Goal: Communication & Community: Answer question/provide support

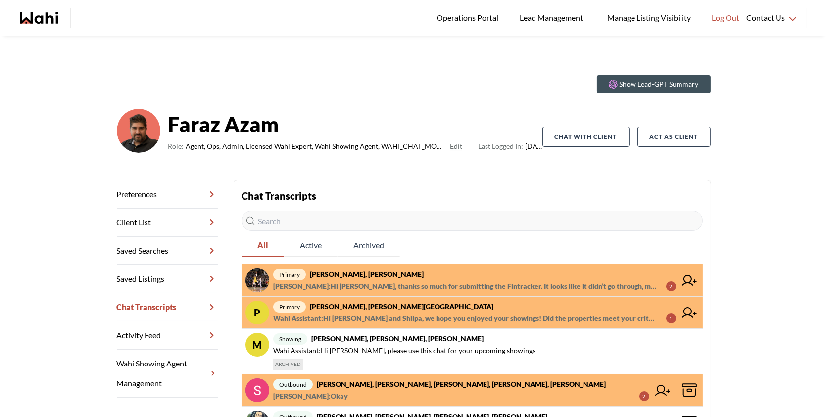
click at [525, 302] on span "primary [PERSON_NAME], [PERSON_NAME][GEOGRAPHIC_DATA]" at bounding box center [474, 307] width 403 height 12
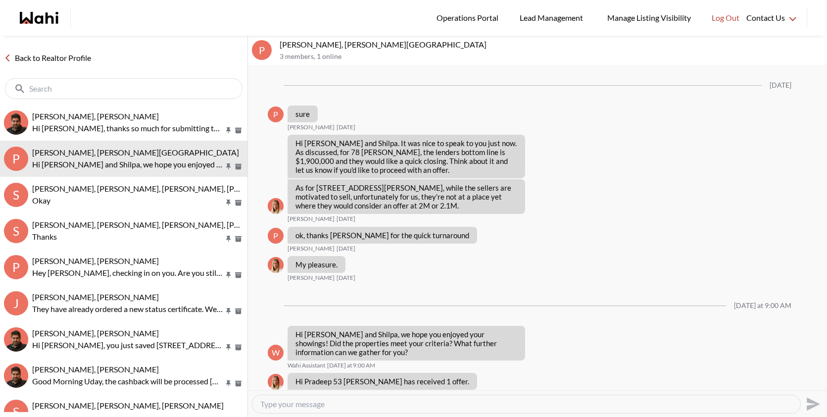
scroll to position [1051, 0]
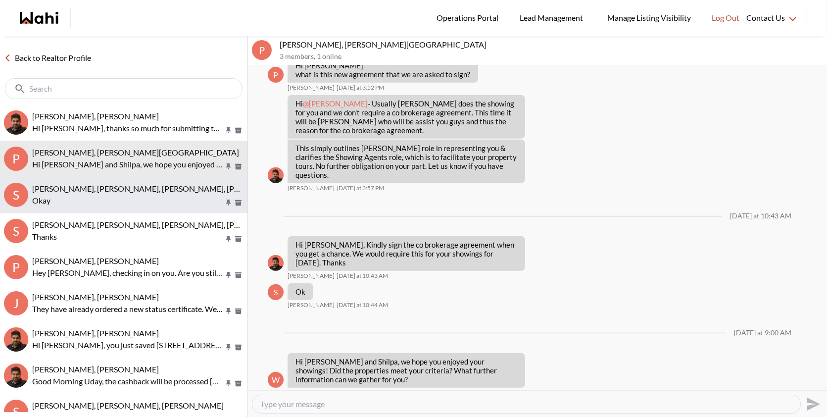
click at [176, 192] on span "Sunil Murali, Ana Rodriguez, Suzette, Faraz, Alicia" at bounding box center [192, 188] width 321 height 9
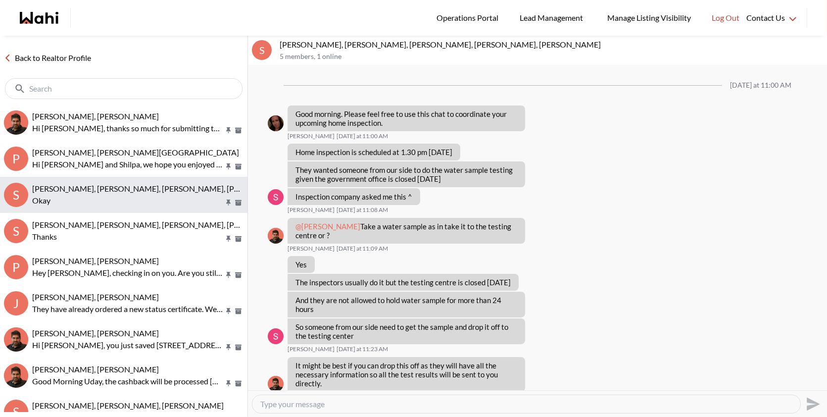
scroll to position [330, 0]
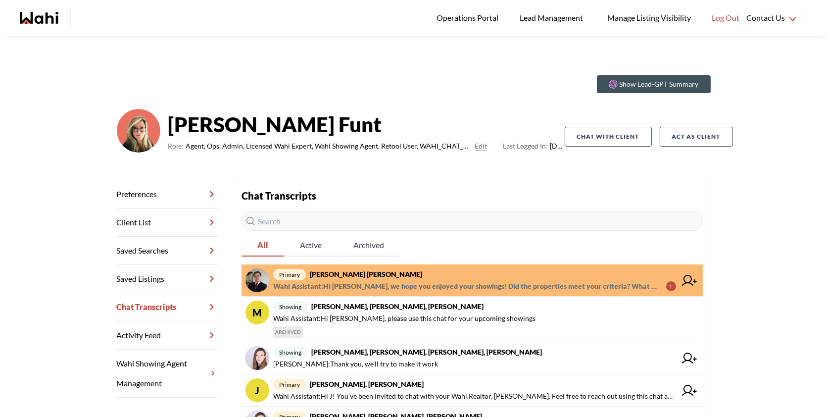
click at [570, 283] on span "Wahi Assistant : Hi Arek, we hope you enjoyed your showings! Did the properties…" at bounding box center [465, 286] width 385 height 12
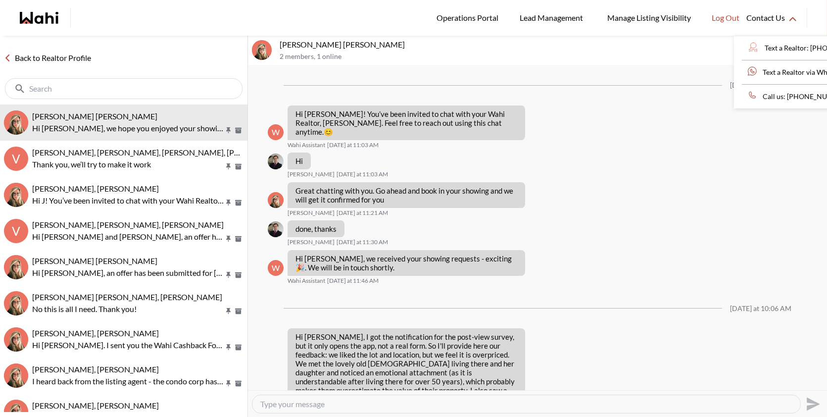
scroll to position [732, 0]
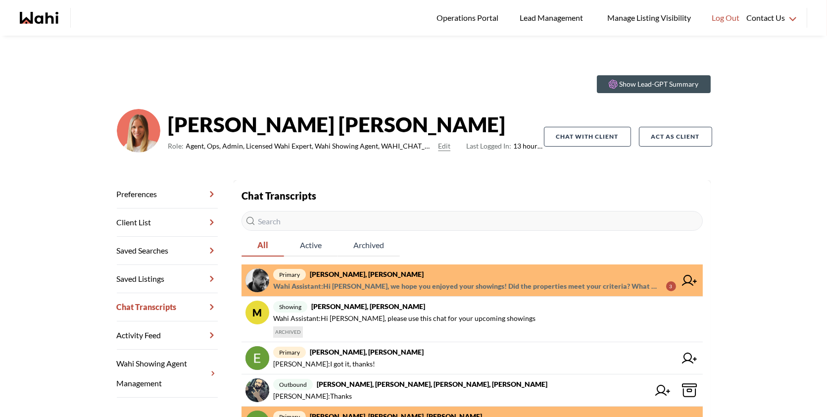
click at [479, 280] on span "Wahi Assistant : Hi Sourav, we hope you enjoyed your showings! Did the properti…" at bounding box center [465, 286] width 385 height 12
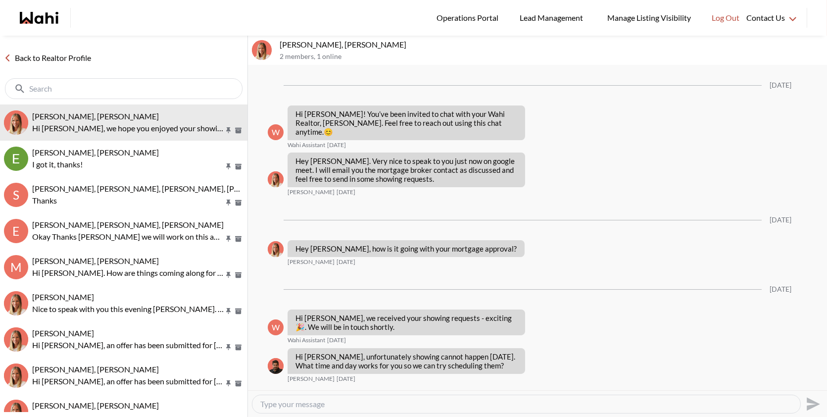
scroll to position [940, 0]
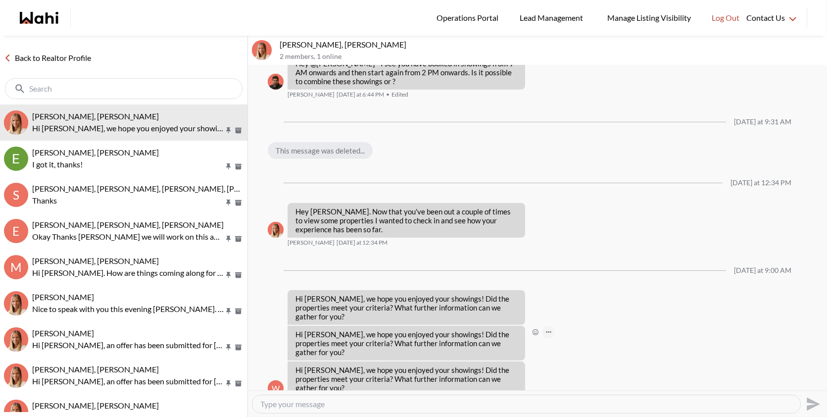
click at [550, 333] on button "Open Message Actions Menu" at bounding box center [548, 332] width 13 height 13
click at [519, 285] on div "Mark as unread Delete" at bounding box center [537, 227] width 579 height 325
click at [554, 303] on button "Open Message Actions Menu" at bounding box center [548, 296] width 13 height 13
click at [559, 291] on button "Delete" at bounding box center [581, 289] width 79 height 18
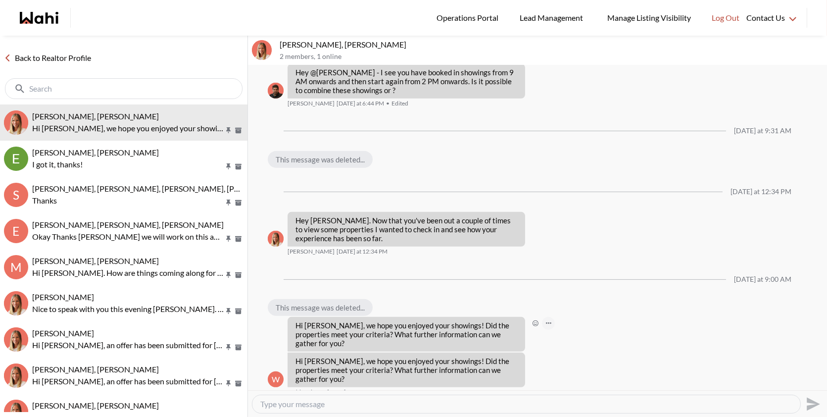
click at [550, 324] on icon "Open Message Actions Menu" at bounding box center [548, 322] width 5 height 1
click at [563, 313] on button "Delete" at bounding box center [581, 316] width 79 height 18
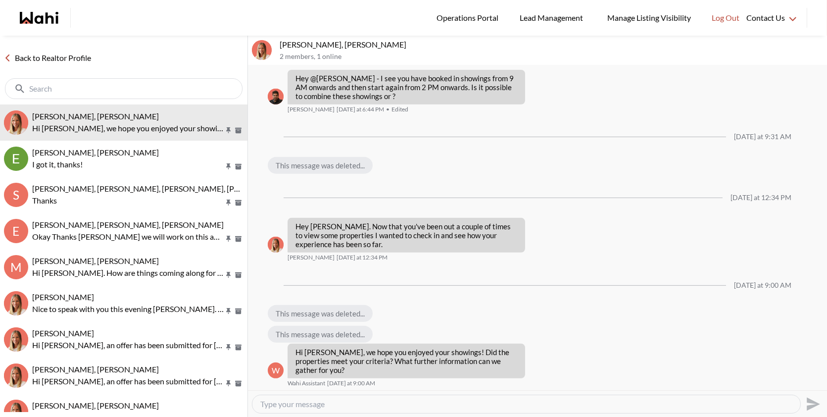
scroll to position [925, 0]
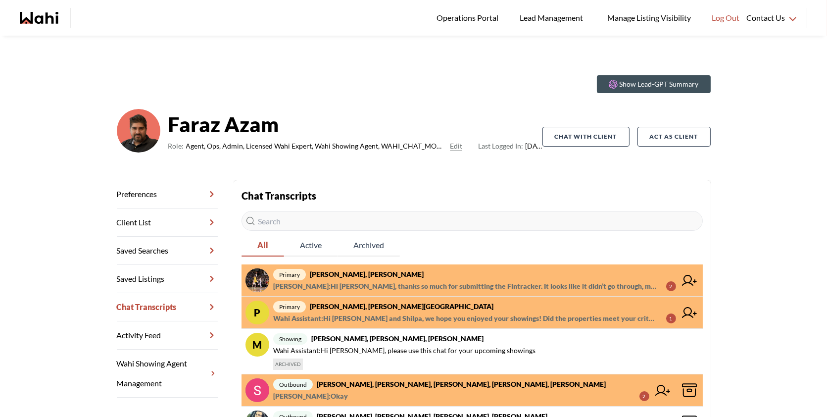
click at [469, 273] on span "primary aleandro green, Faraz" at bounding box center [474, 274] width 403 height 12
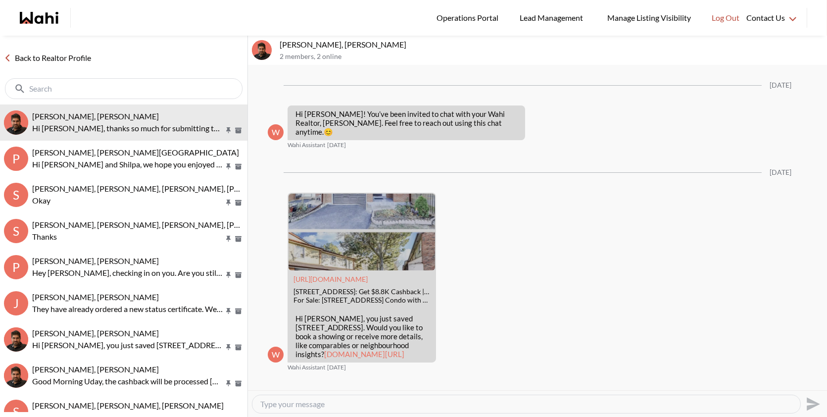
scroll to position [825, 0]
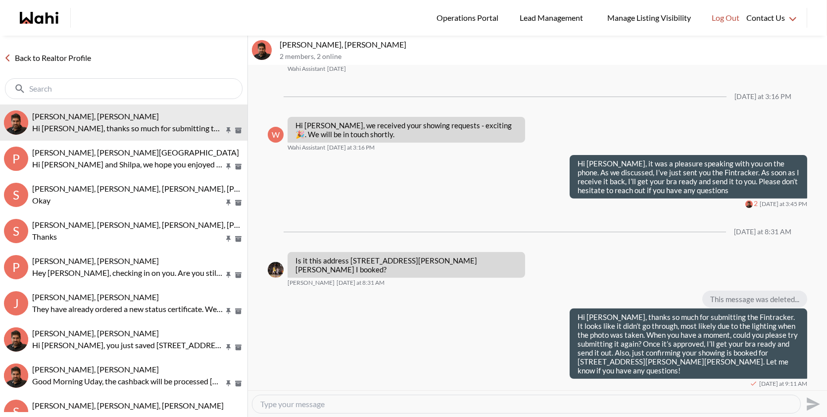
click at [459, 39] on div "aleandro green, Faraz 2 members , 2 online" at bounding box center [537, 51] width 579 height 30
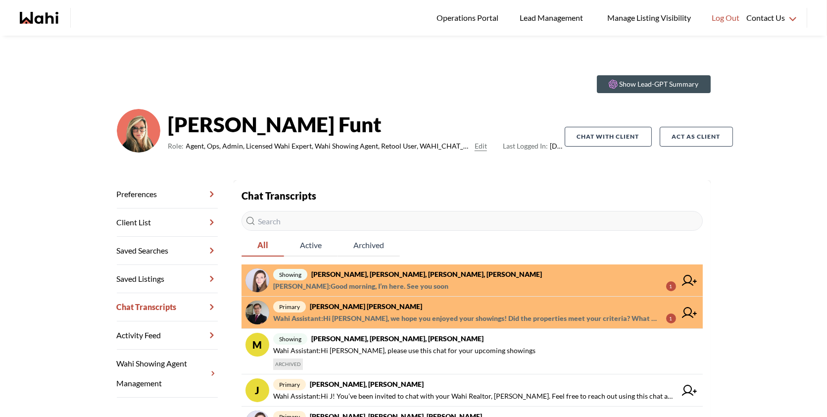
click at [465, 275] on strong "[PERSON_NAME], [PERSON_NAME], [PERSON_NAME], [PERSON_NAME]" at bounding box center [426, 274] width 231 height 8
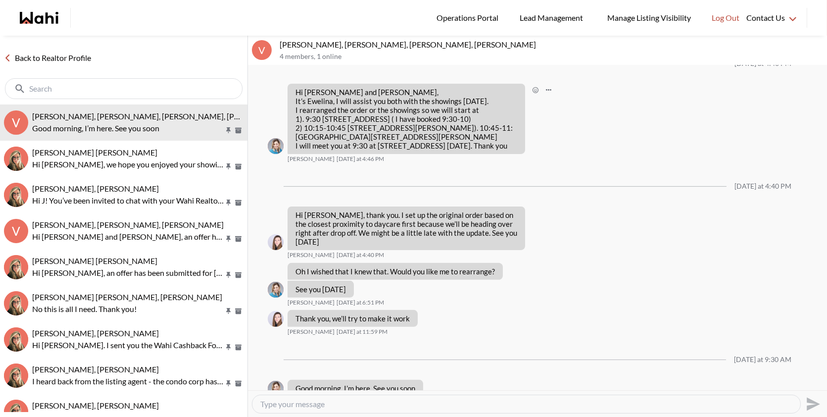
scroll to position [722, 0]
